Goal: Communication & Community: Answer question/provide support

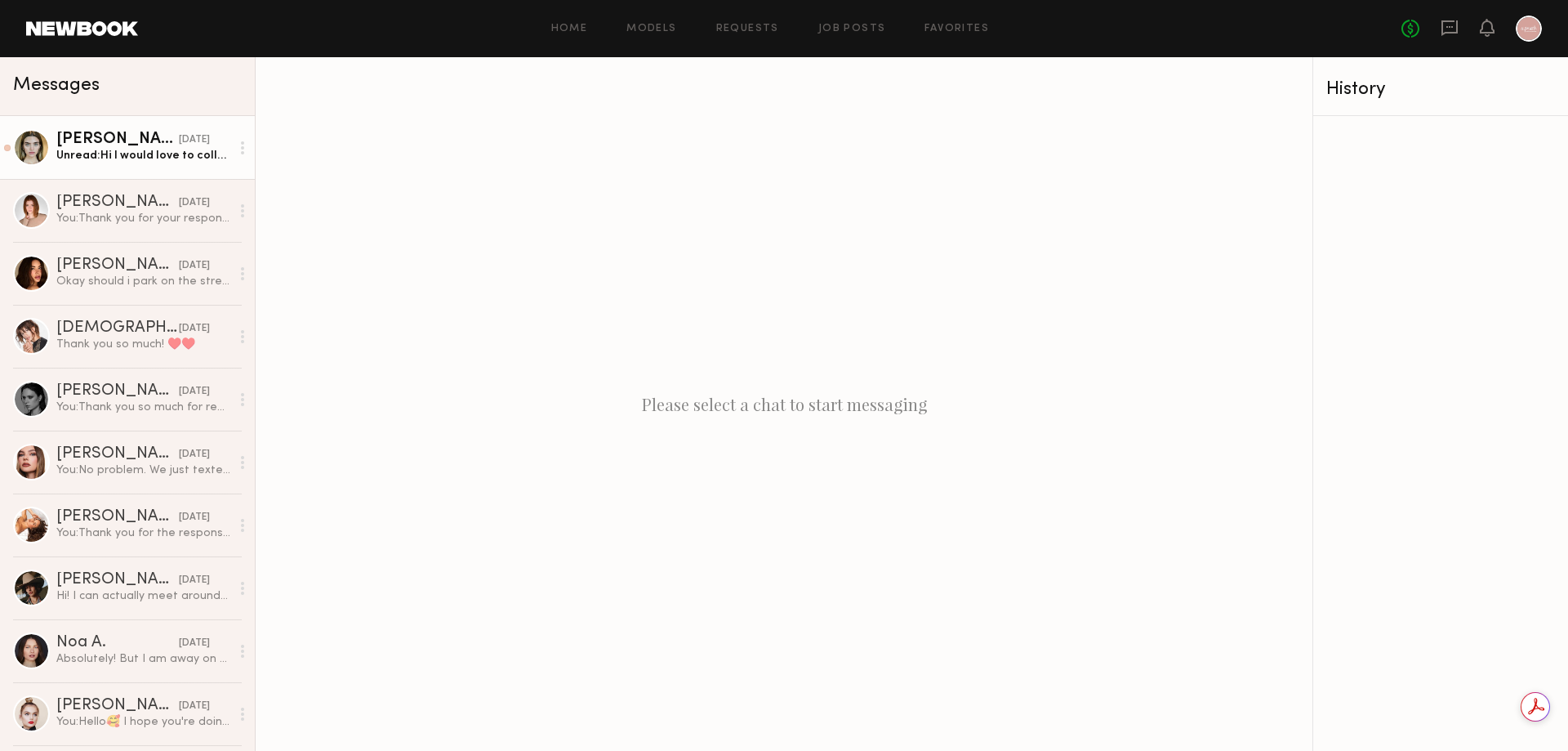
click at [179, 148] on div "[DATE]" at bounding box center [194, 140] width 31 height 16
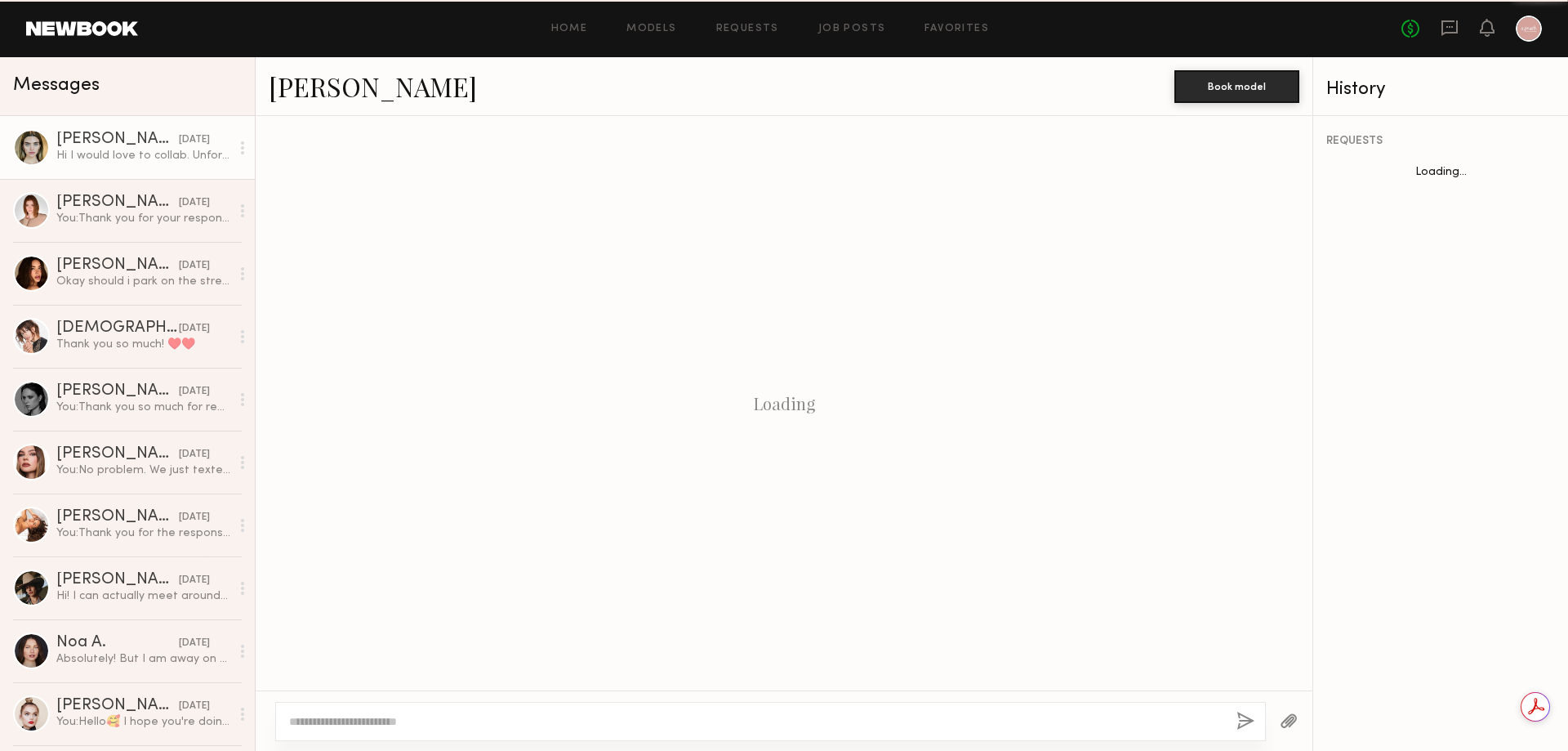
scroll to position [648, 0]
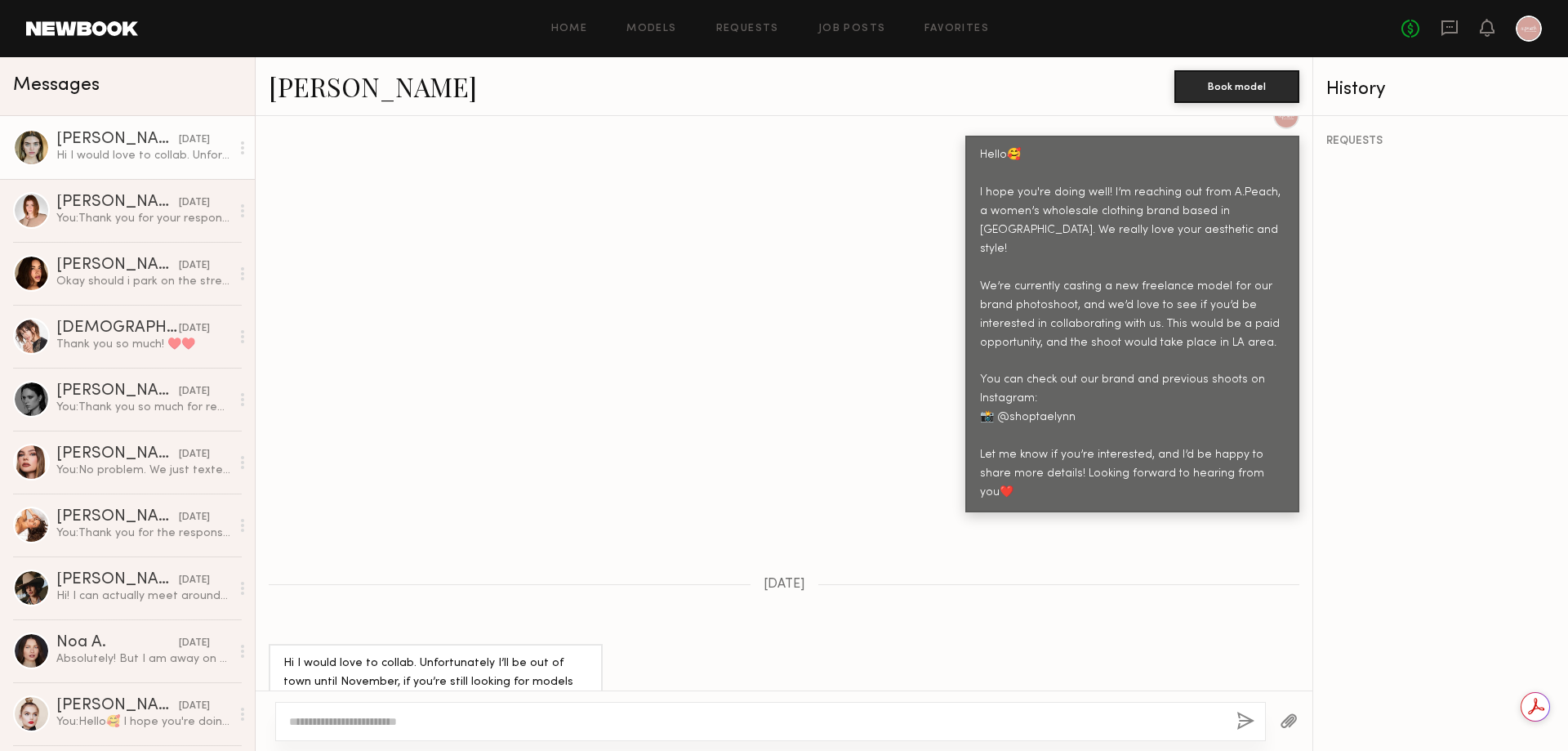
drag, startPoint x: 351, startPoint y: 657, endPoint x: 292, endPoint y: 667, distance: 59.8
click at [292, 667] on div "Hi I would love to collab. Unfortunately I’ll be out of town until November, if…" at bounding box center [435, 692] width 334 height 95
copy div "jadeyncarr"
click at [494, 655] on div "Hi I would love to collab. Unfortunately I’ll be out of town until November, if…" at bounding box center [436, 692] width 305 height 75
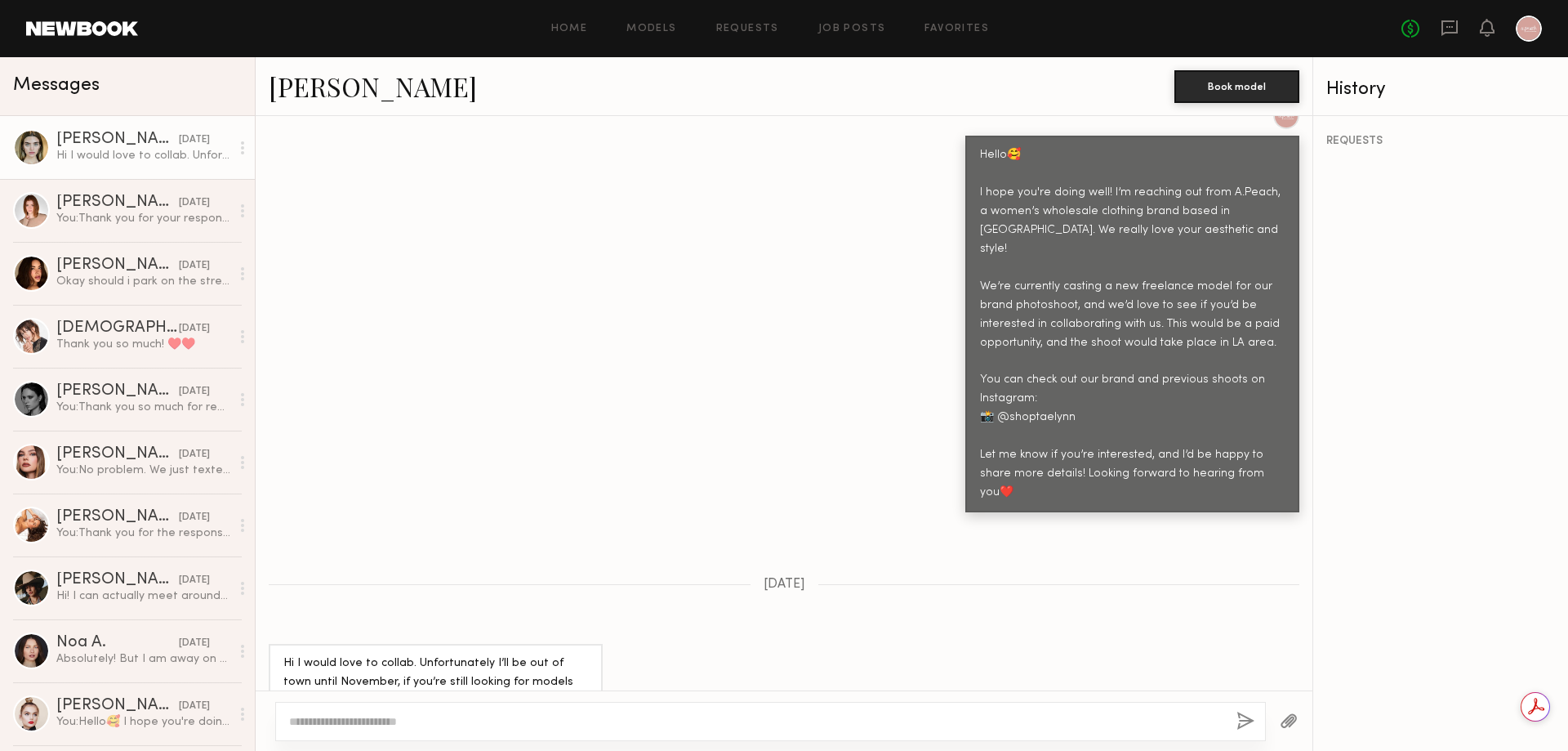
drag, startPoint x: 418, startPoint y: 726, endPoint x: 402, endPoint y: 723, distance: 16.3
click at [414, 726] on textarea at bounding box center [756, 722] width 934 height 17
click at [453, 655] on div "Hi I would love to collab. Unfortunately I’ll be out of town until November, if…" at bounding box center [436, 692] width 305 height 75
